Goal: Transaction & Acquisition: Obtain resource

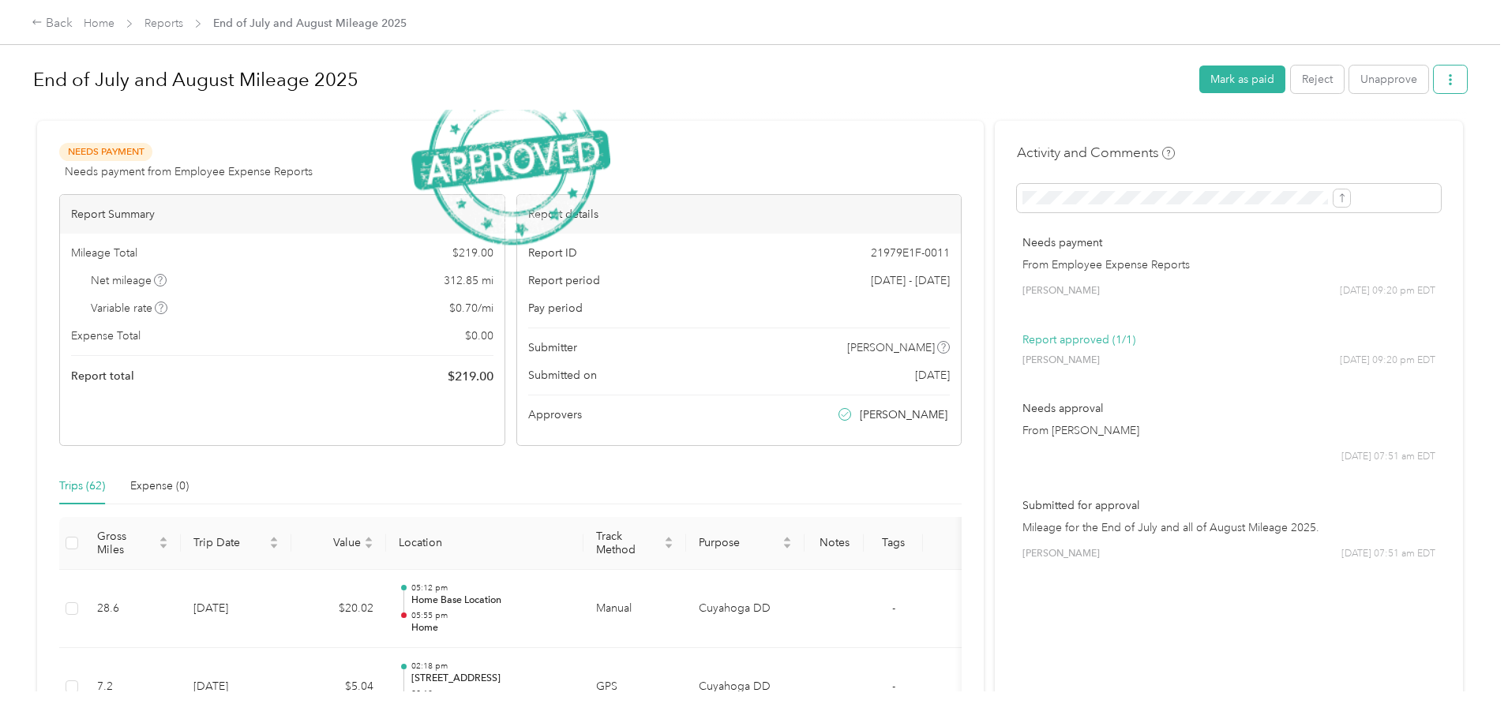
click at [1434, 77] on button "button" at bounding box center [1450, 80] width 33 height 28
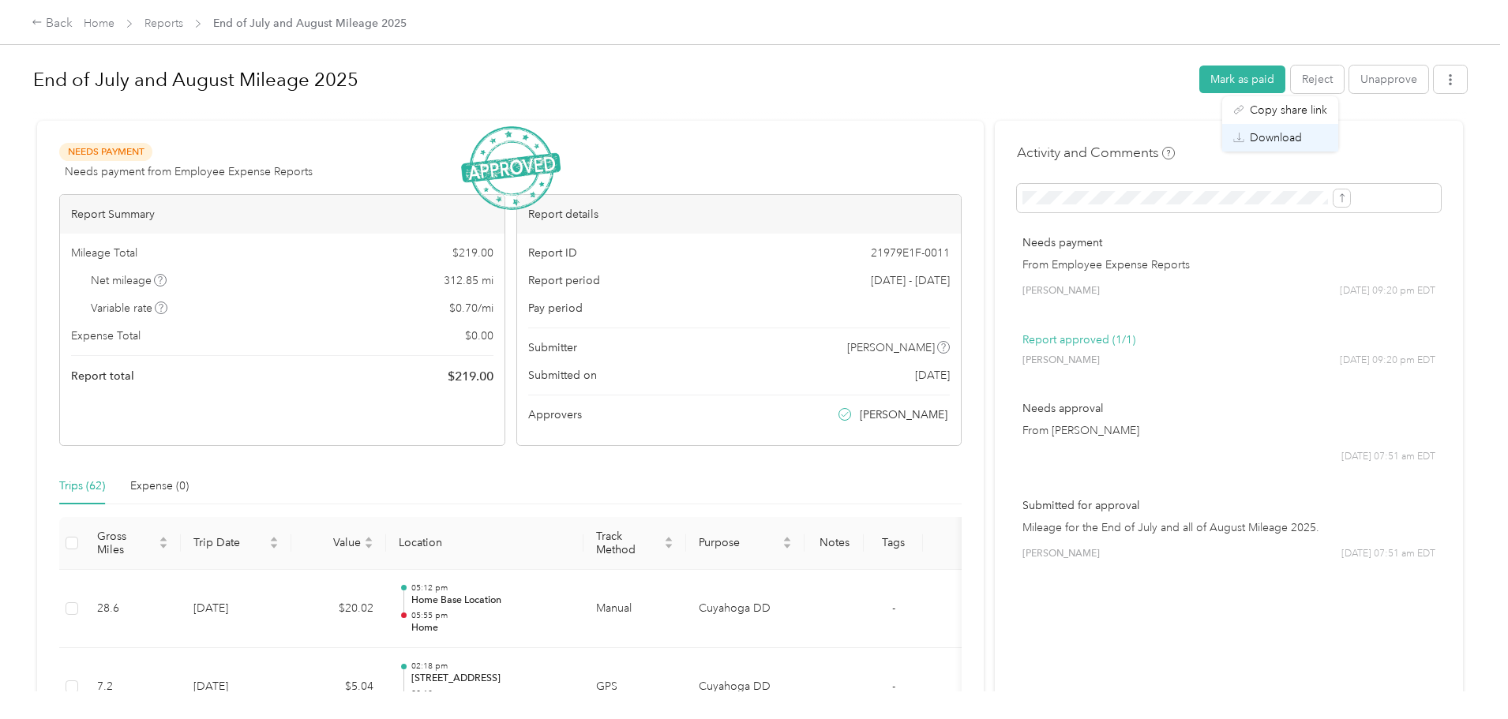
click at [1253, 133] on span "Download" at bounding box center [1276, 138] width 52 height 17
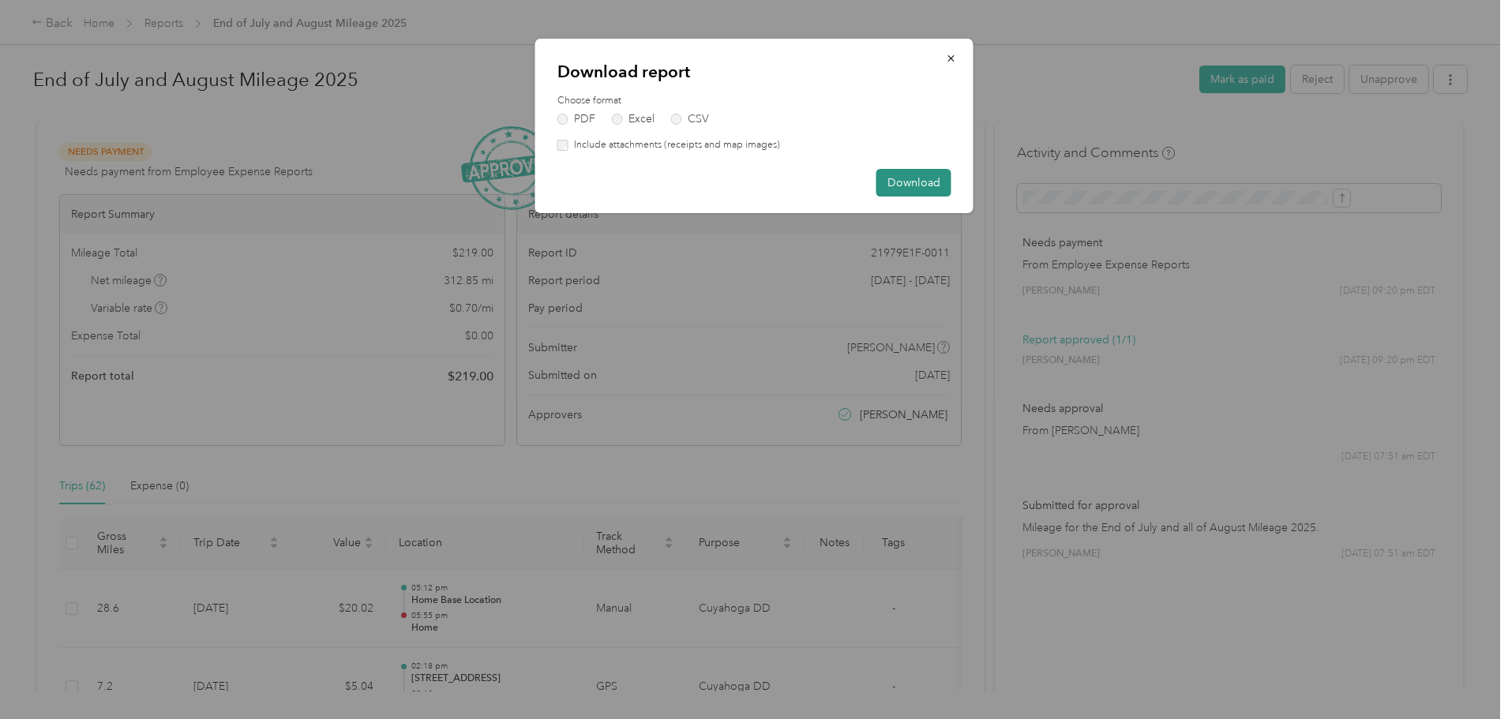
click at [915, 178] on button "Download" at bounding box center [914, 183] width 75 height 28
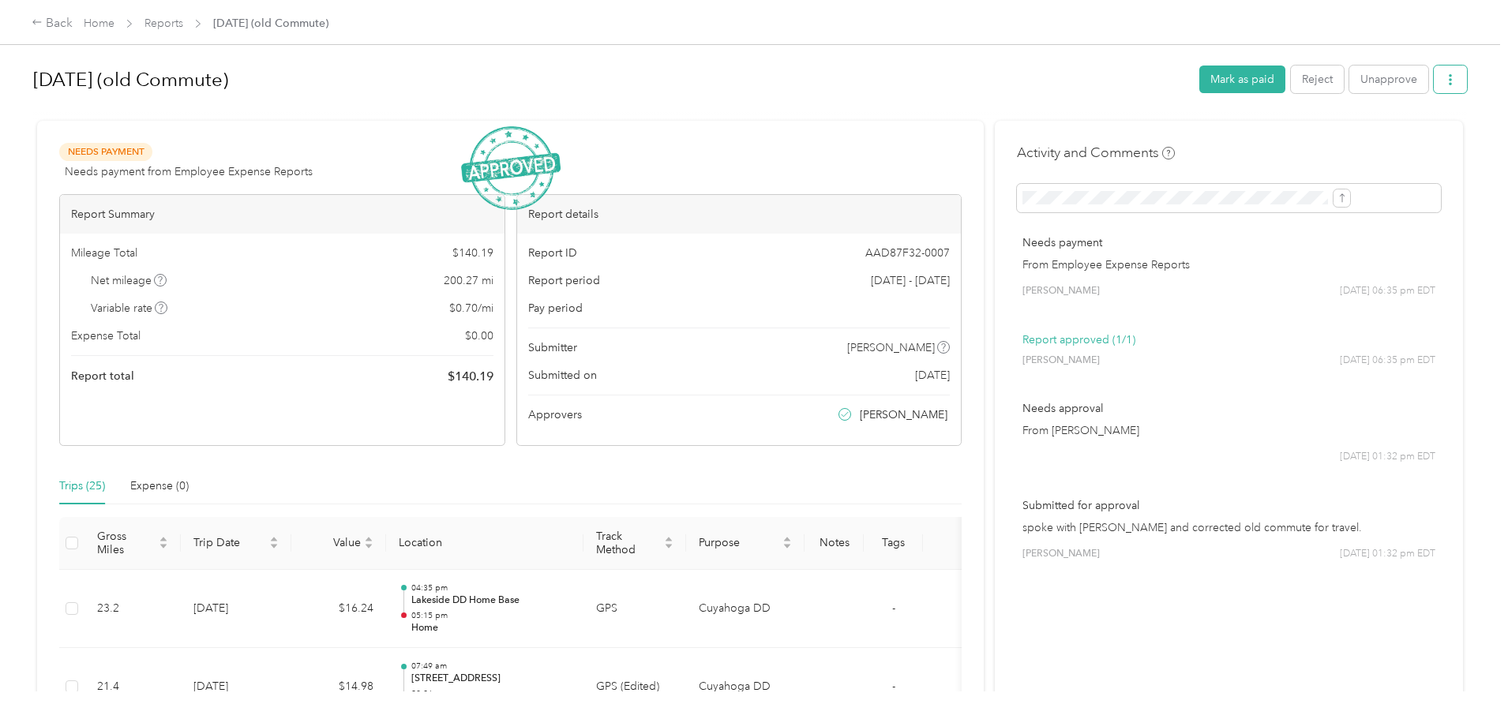
click at [1434, 82] on button "button" at bounding box center [1450, 80] width 33 height 28
click at [1301, 136] on span "Download" at bounding box center [1276, 138] width 52 height 17
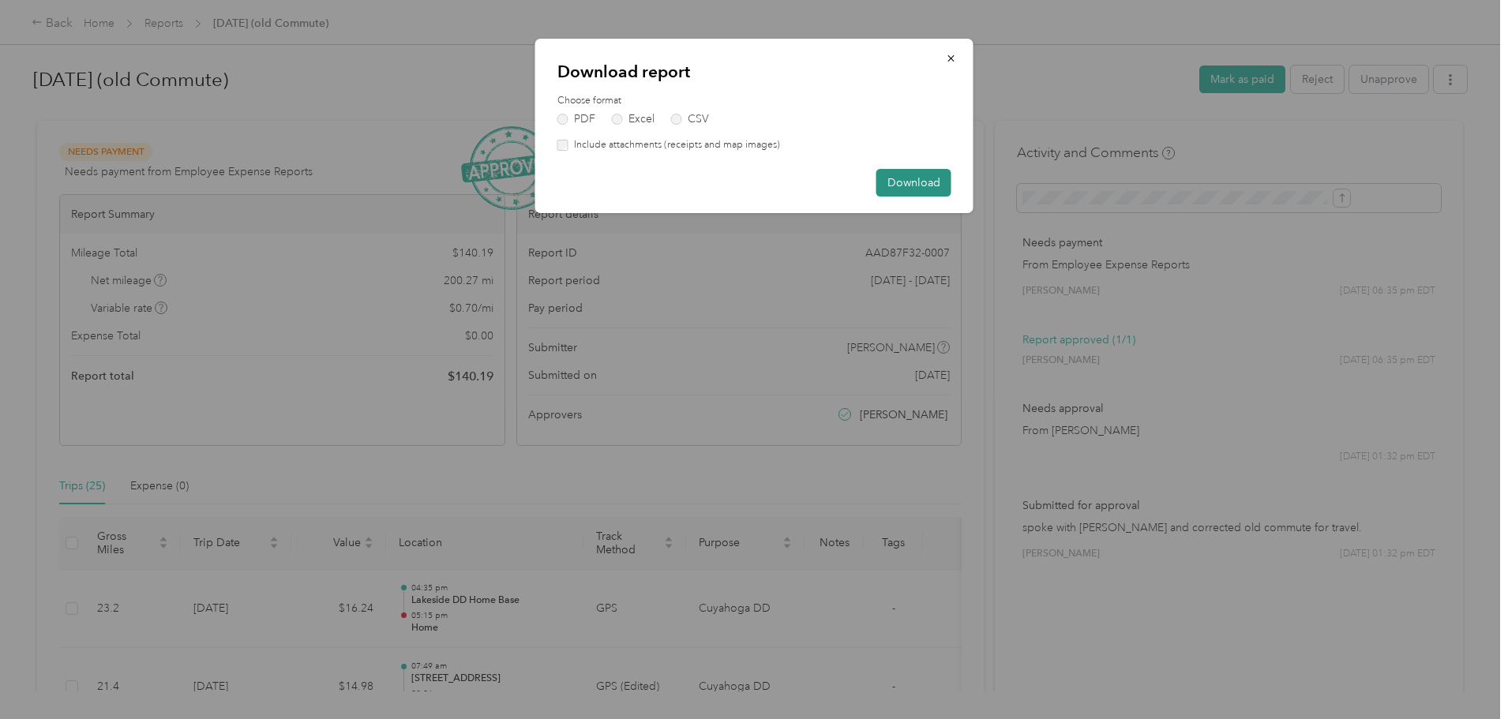
click at [903, 186] on button "Download" at bounding box center [914, 183] width 75 height 28
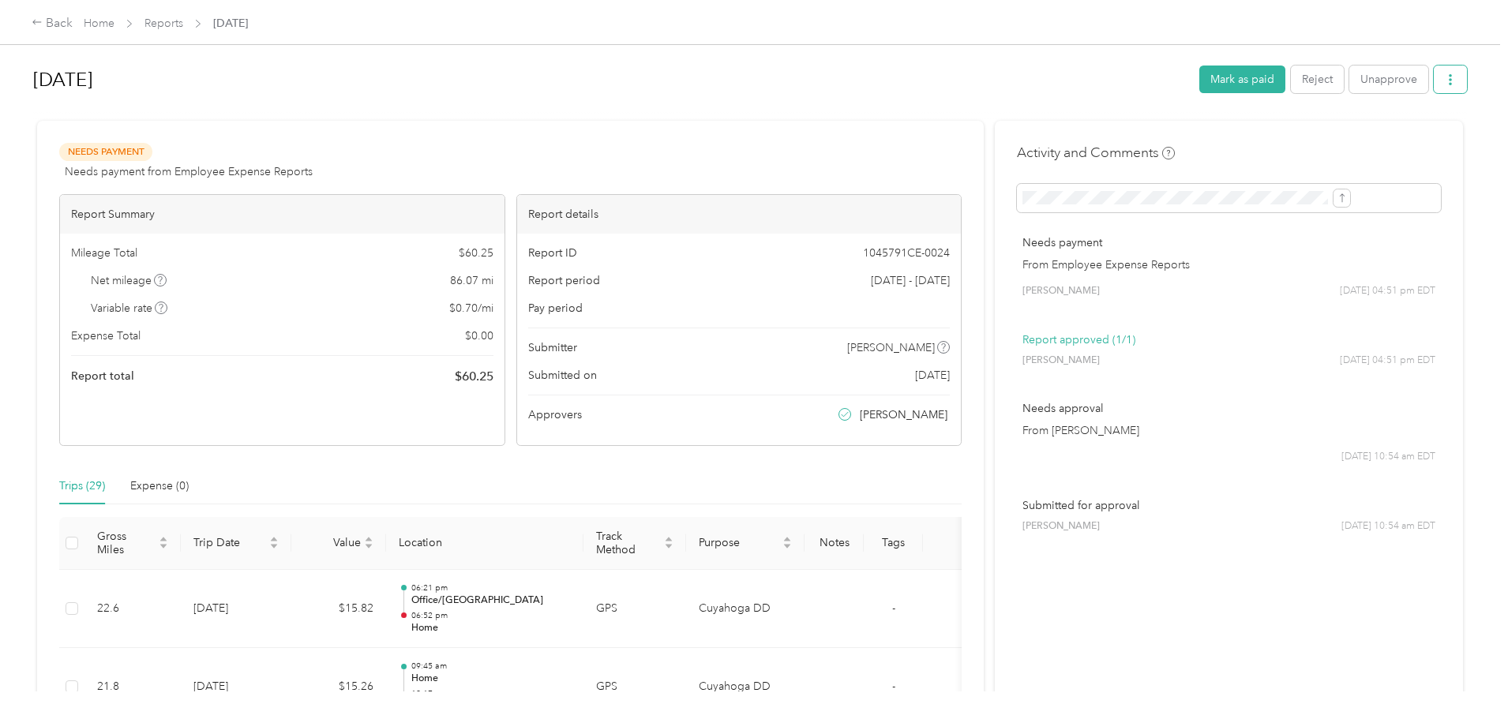
click at [1445, 74] on icon "button" at bounding box center [1450, 79] width 11 height 11
click at [1298, 139] on span "Download" at bounding box center [1276, 138] width 52 height 17
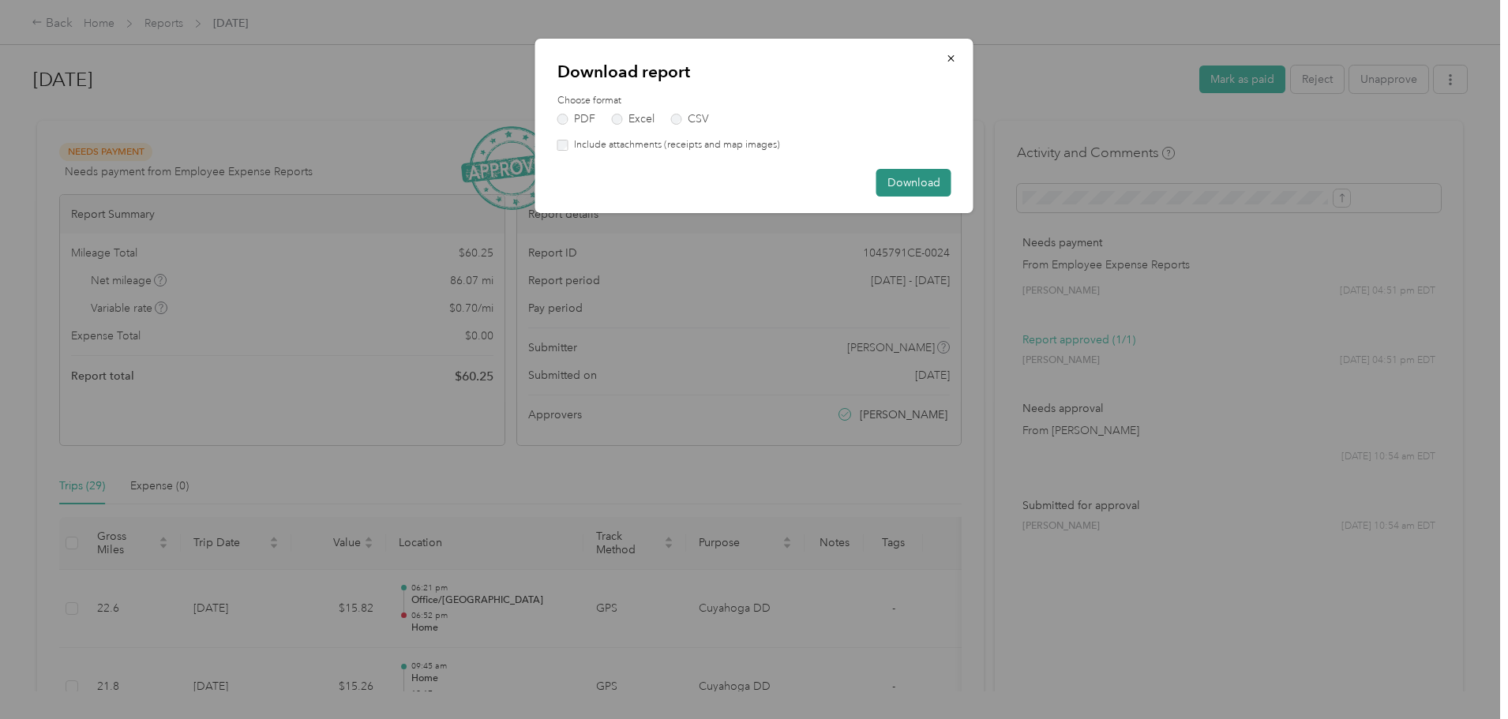
click at [925, 177] on button "Download" at bounding box center [914, 183] width 75 height 28
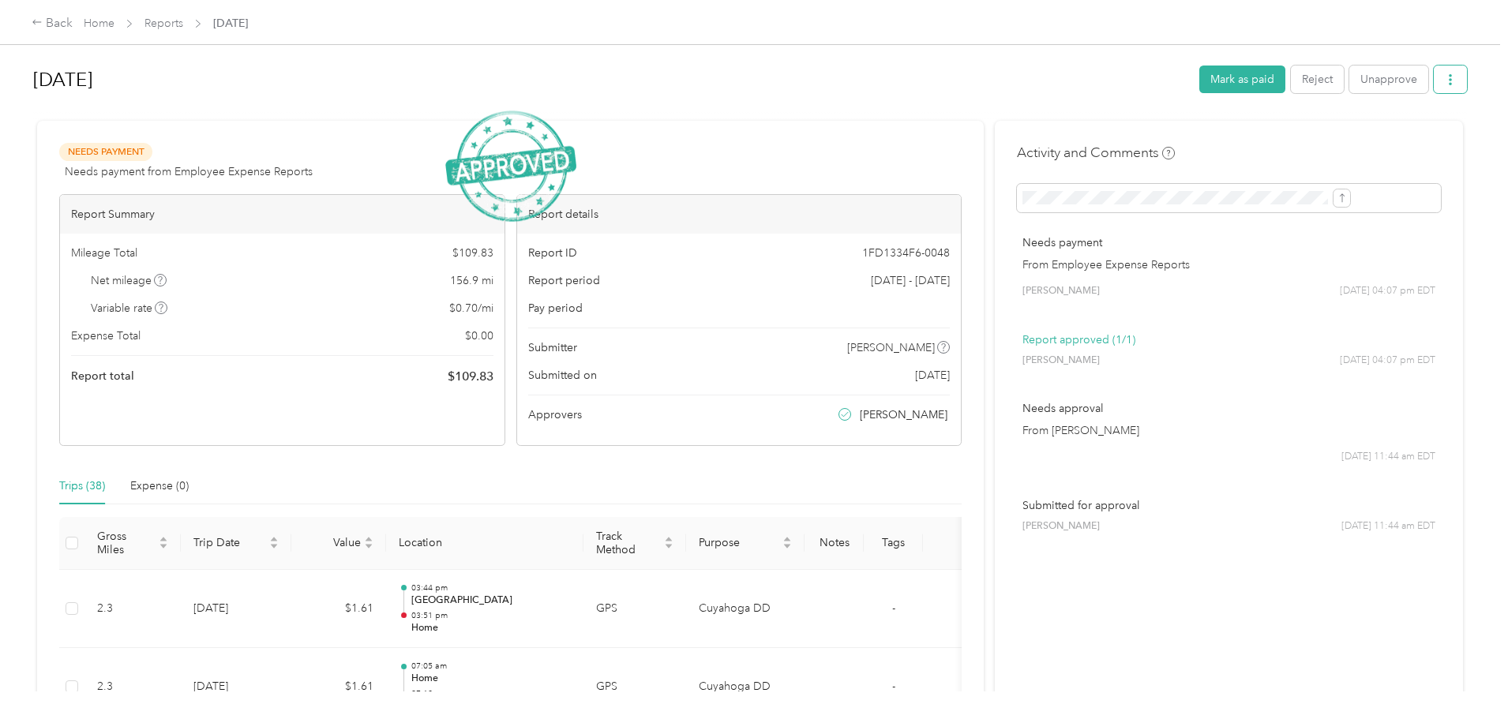
click at [1445, 73] on span "button" at bounding box center [1450, 79] width 11 height 13
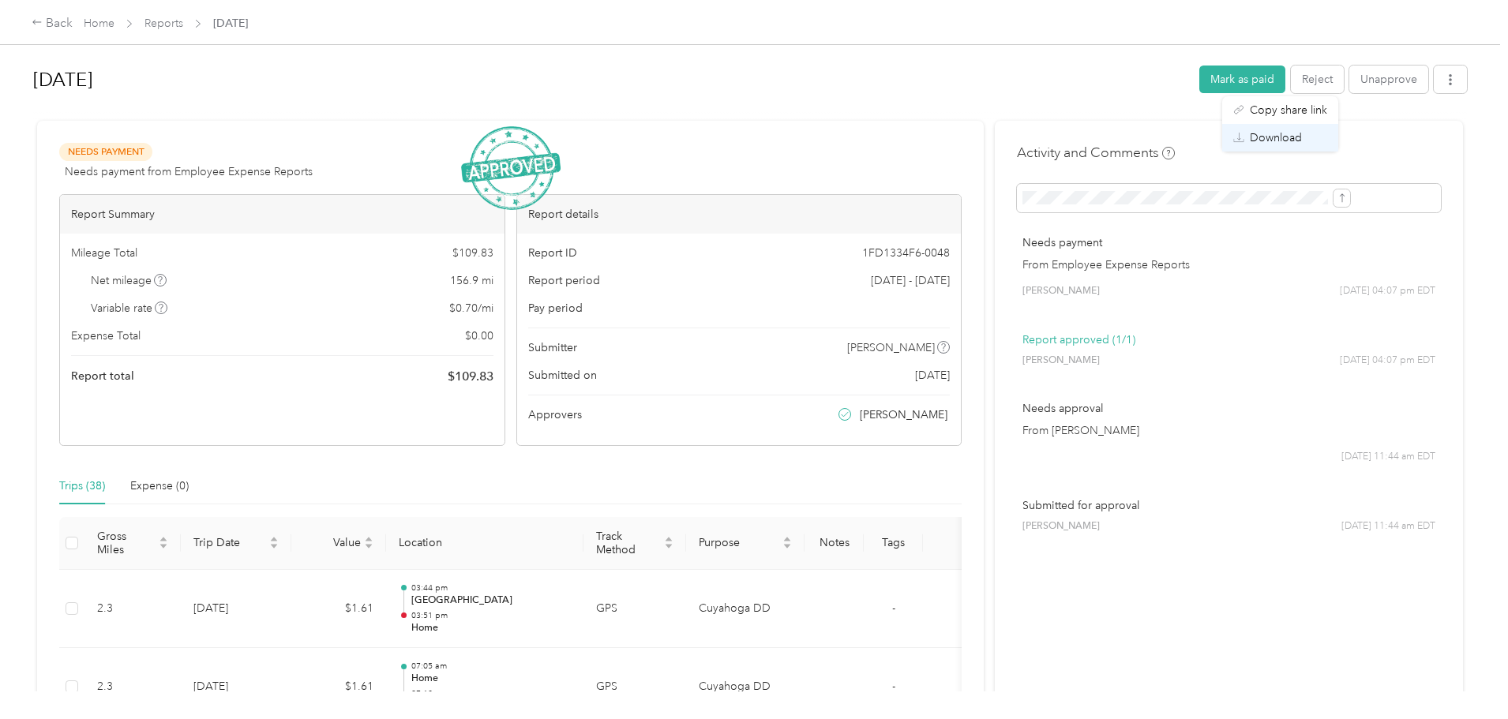
click at [1292, 132] on span "Download" at bounding box center [1276, 138] width 52 height 17
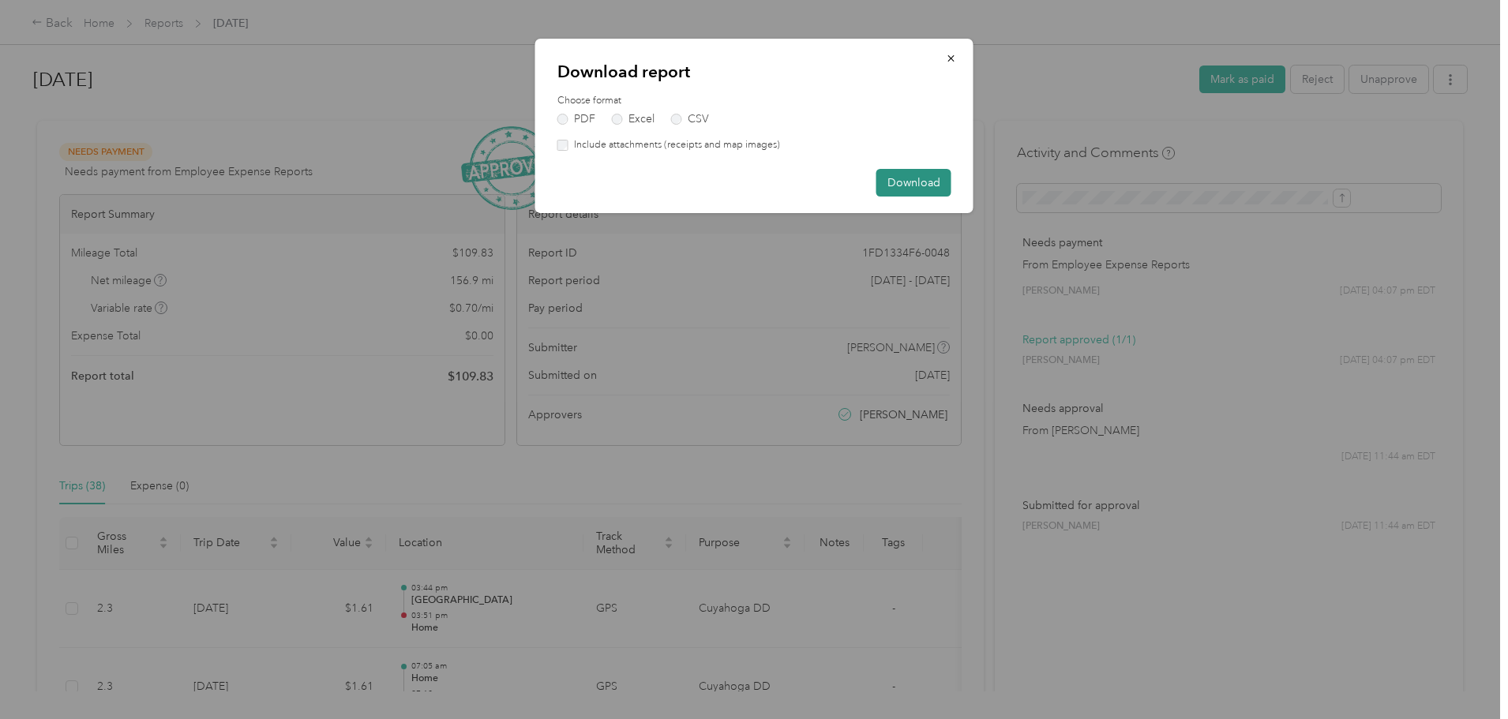
click at [933, 193] on button "Download" at bounding box center [914, 183] width 75 height 28
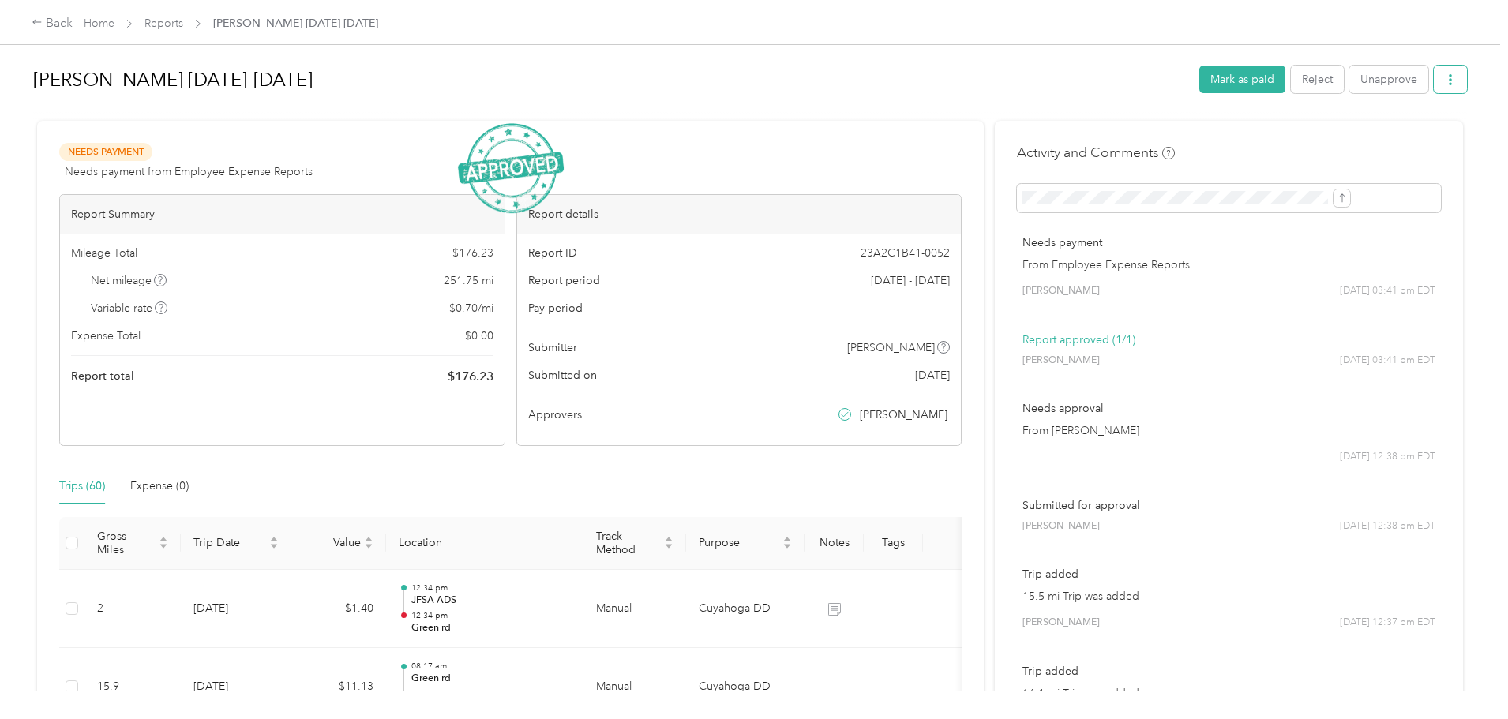
click at [1434, 80] on button "button" at bounding box center [1450, 80] width 33 height 28
click at [1279, 145] on span "Download" at bounding box center [1276, 138] width 52 height 17
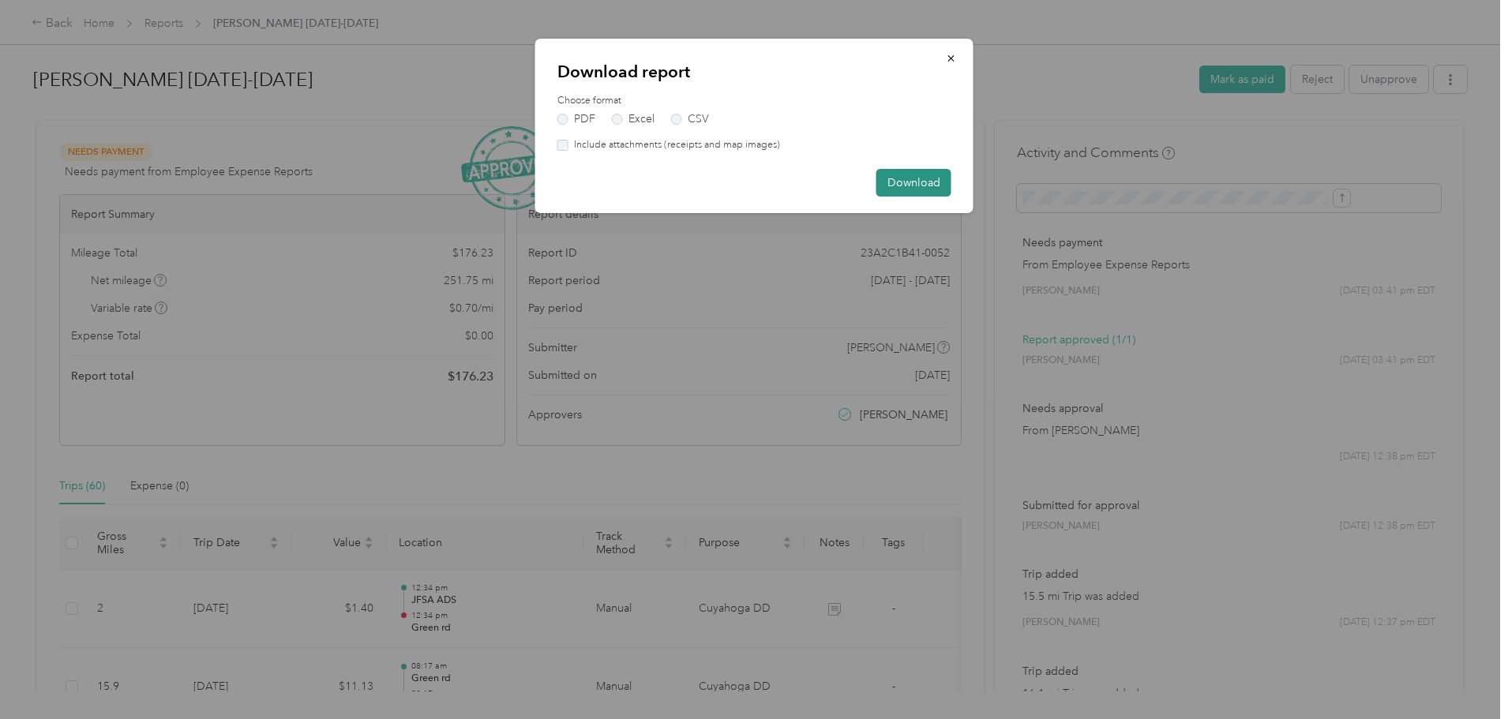
click at [879, 171] on button "Download" at bounding box center [914, 183] width 75 height 28
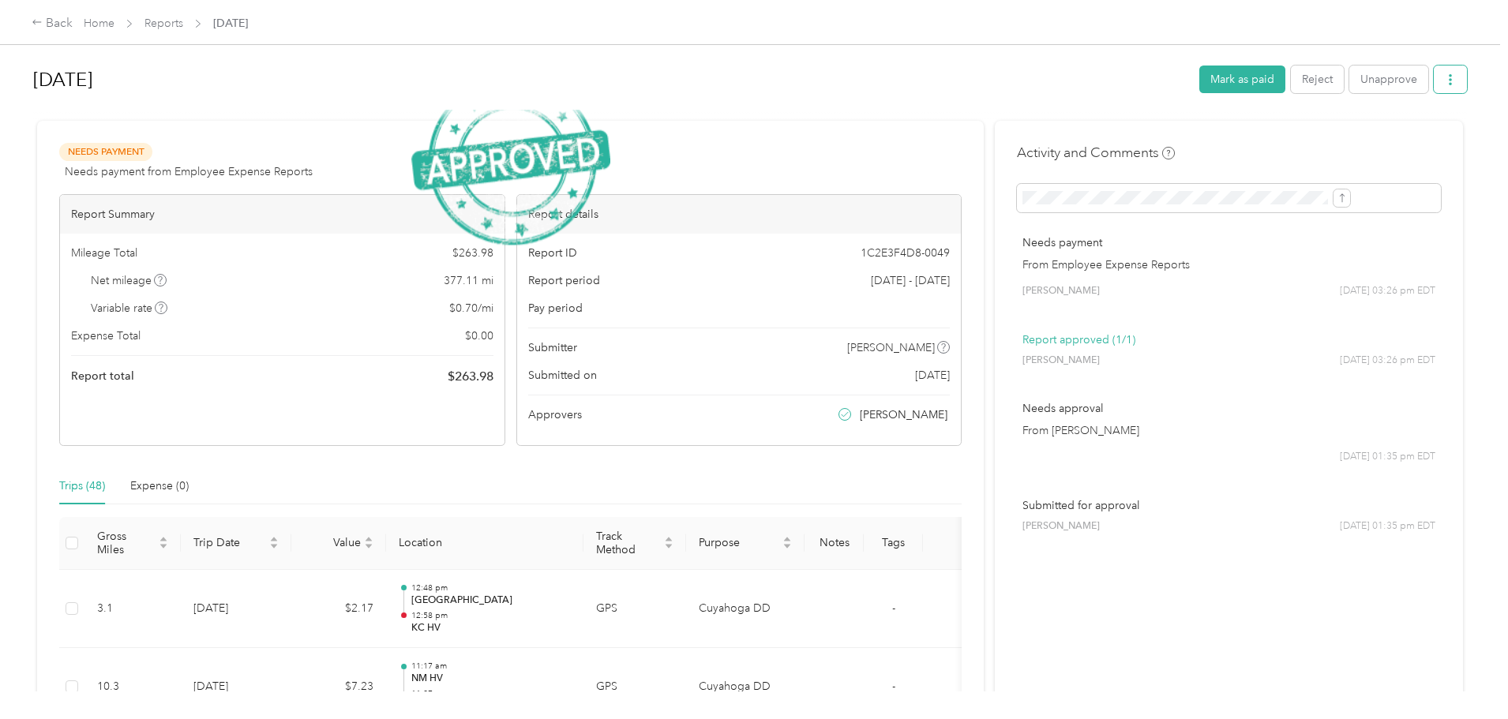
click at [1445, 78] on icon "button" at bounding box center [1450, 79] width 11 height 11
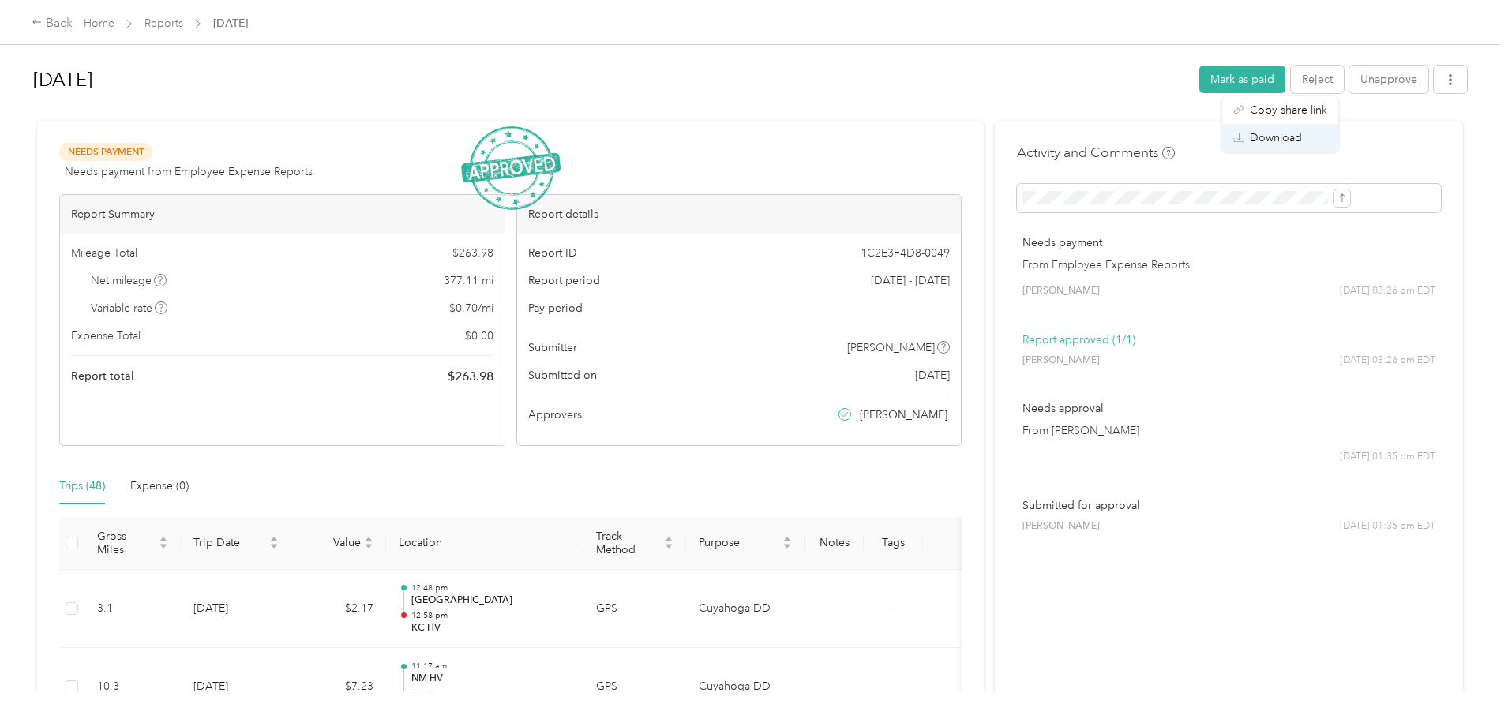
click at [1294, 133] on span "Download" at bounding box center [1276, 138] width 52 height 17
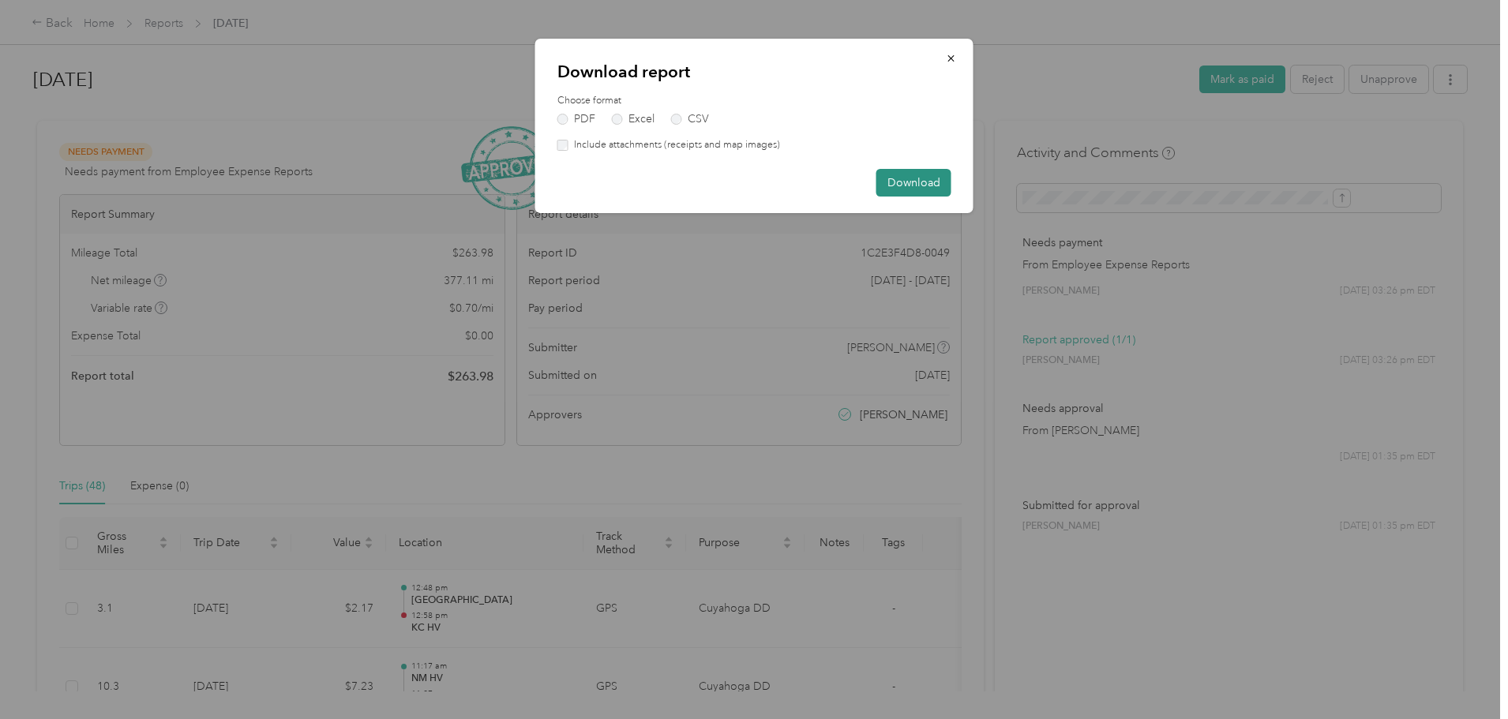
click at [945, 175] on button "Download" at bounding box center [914, 183] width 75 height 28
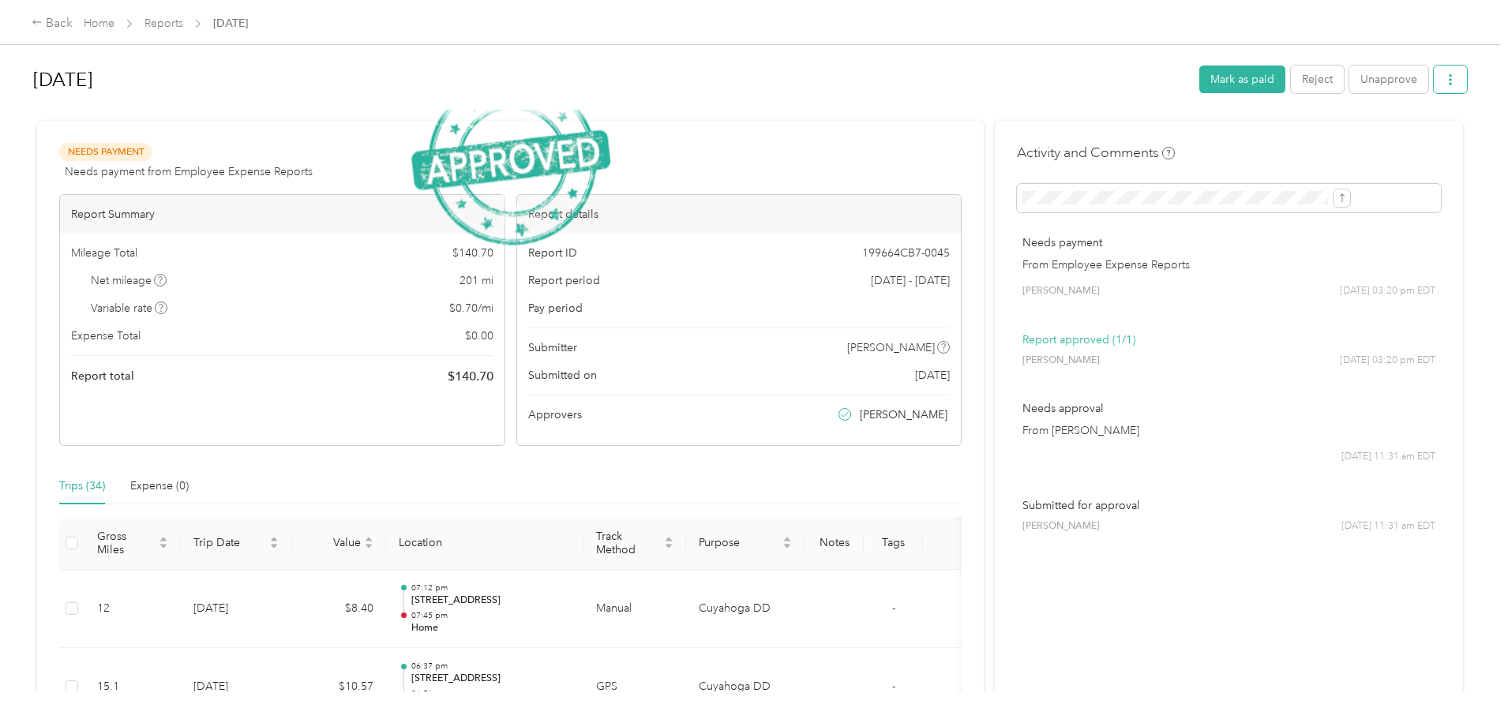
click at [1434, 76] on button "button" at bounding box center [1450, 80] width 33 height 28
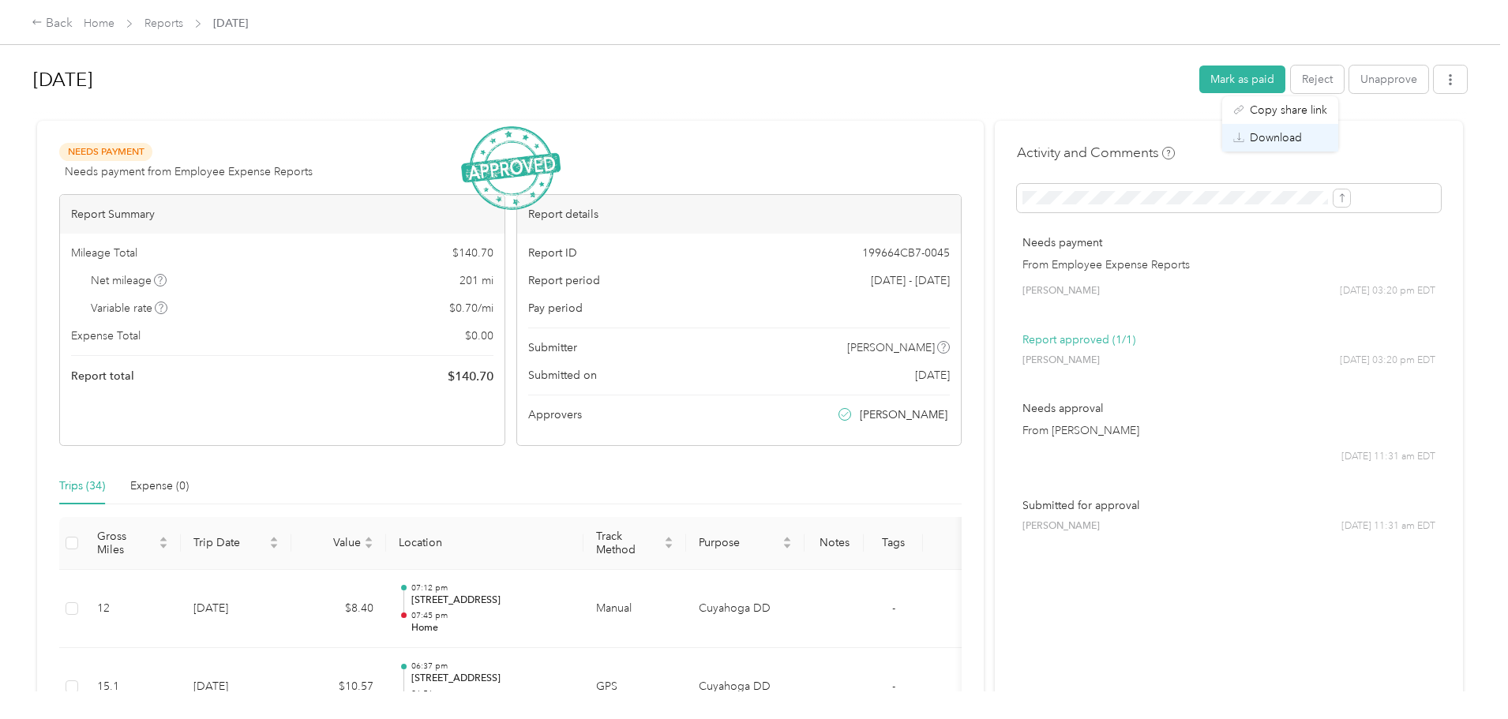
click at [1278, 138] on span "Download" at bounding box center [1276, 138] width 52 height 17
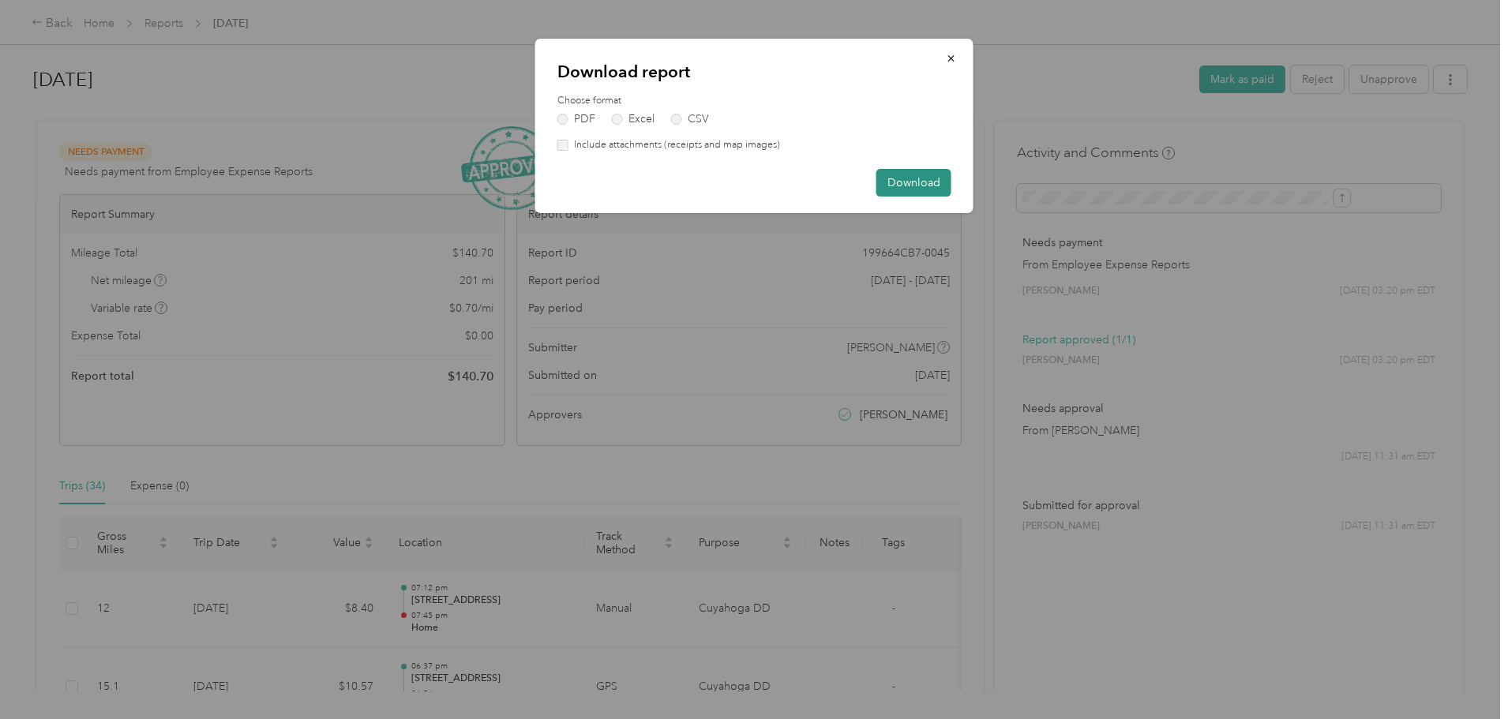
click at [924, 178] on button "Download" at bounding box center [914, 183] width 75 height 28
